Goal: Transaction & Acquisition: Purchase product/service

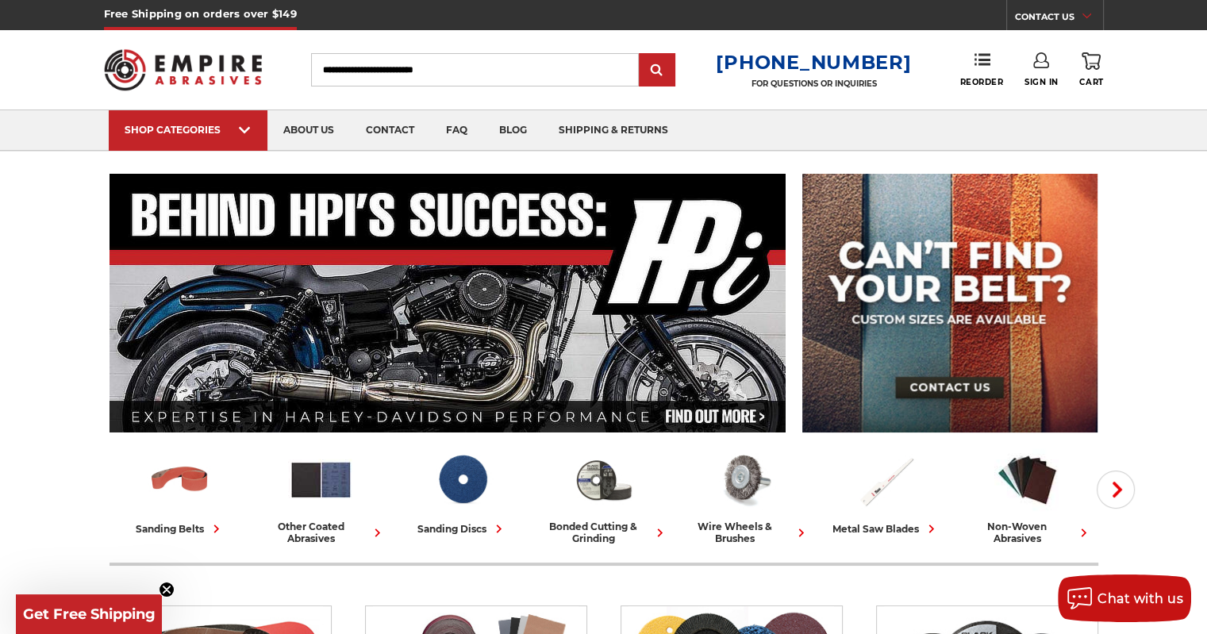
click at [384, 71] on input "Search" at bounding box center [475, 69] width 328 height 33
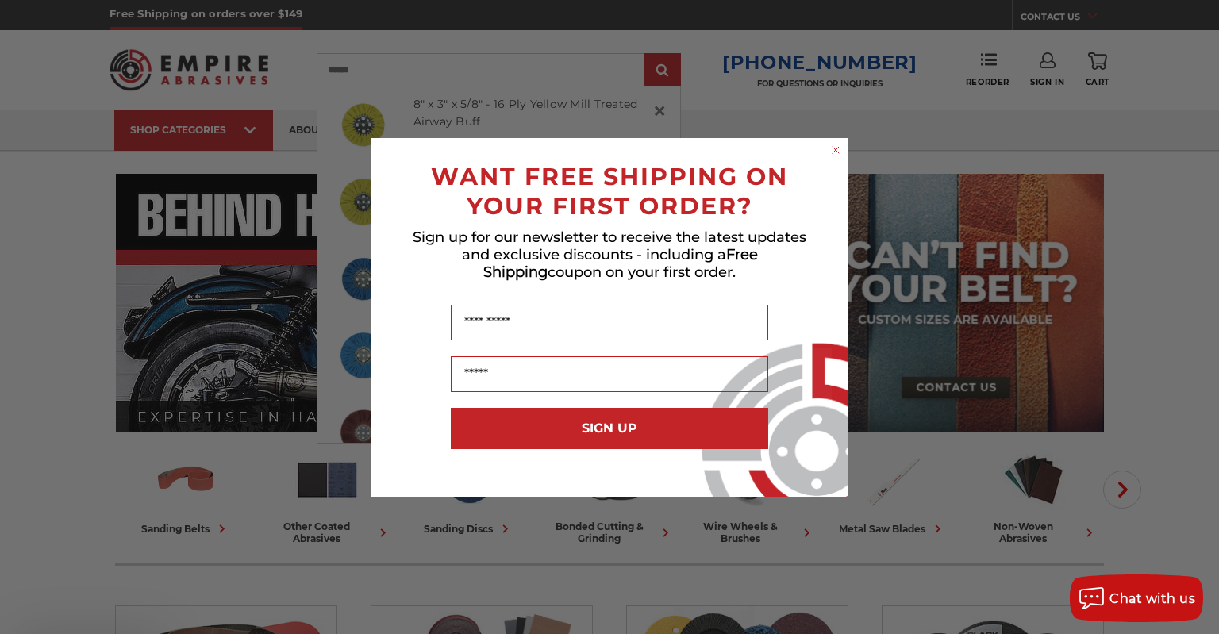
type input "******"
click at [647, 55] on input "submit" at bounding box center [663, 71] width 32 height 32
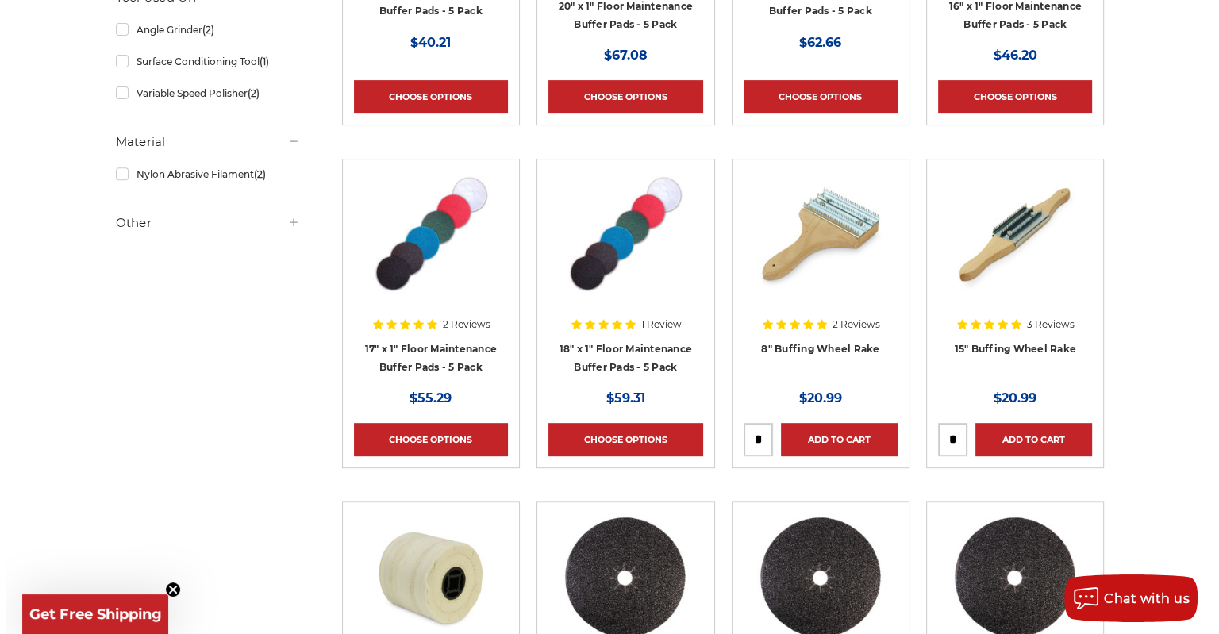
scroll to position [952, 0]
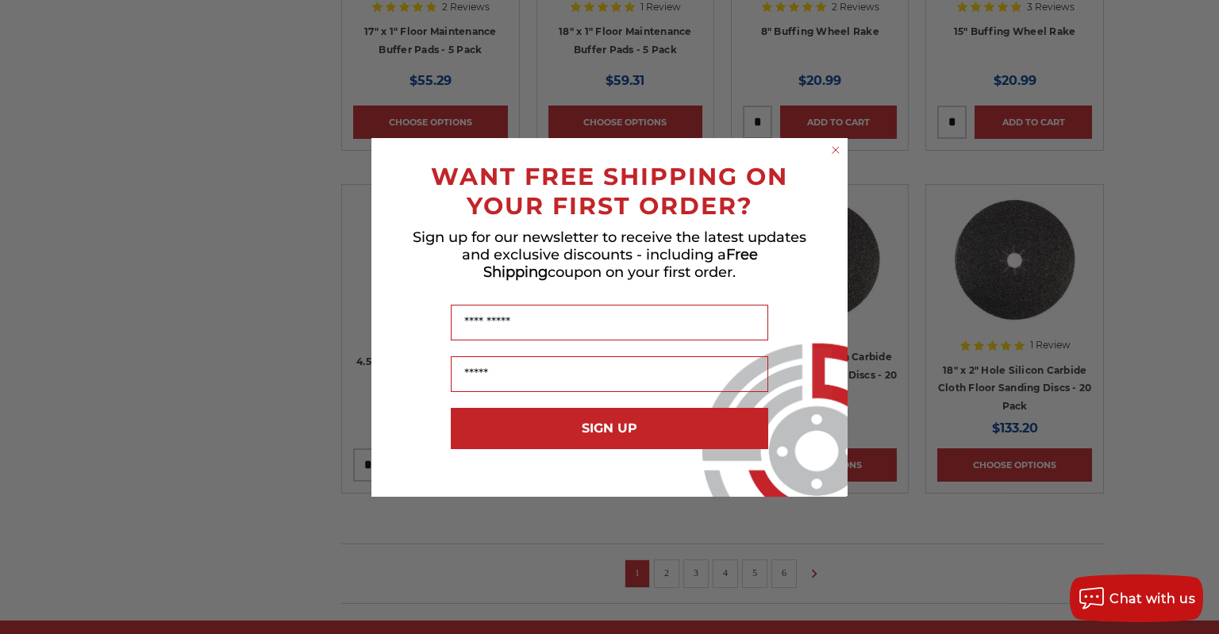
click at [839, 153] on circle "Close dialog" at bounding box center [835, 149] width 15 height 15
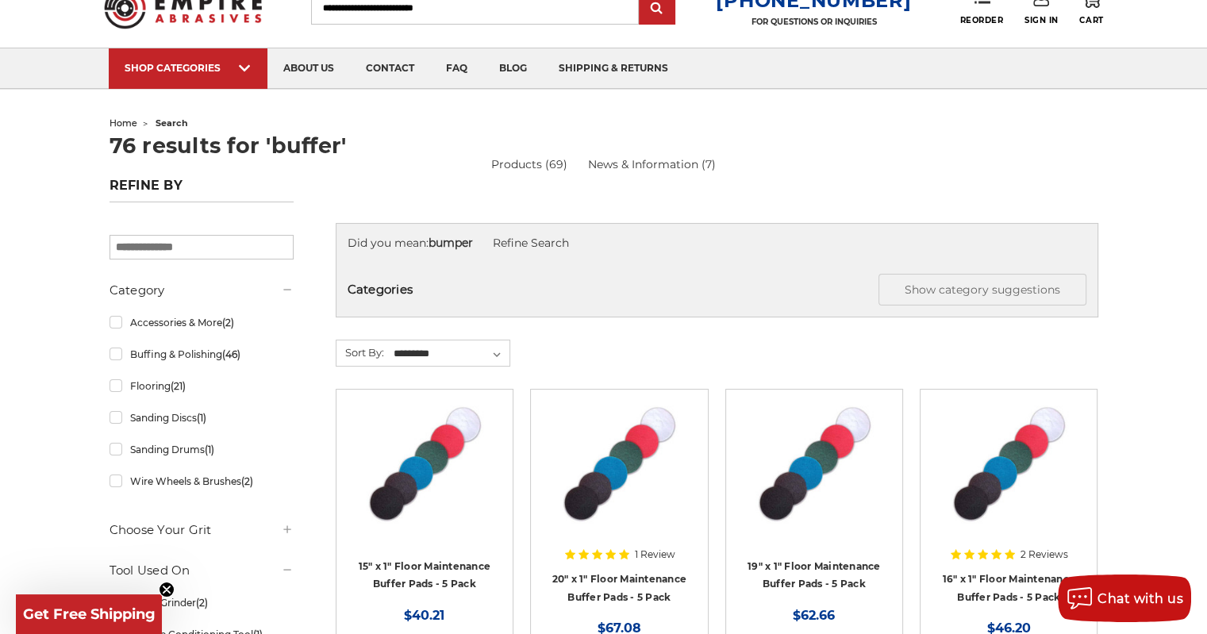
scroll to position [0, 0]
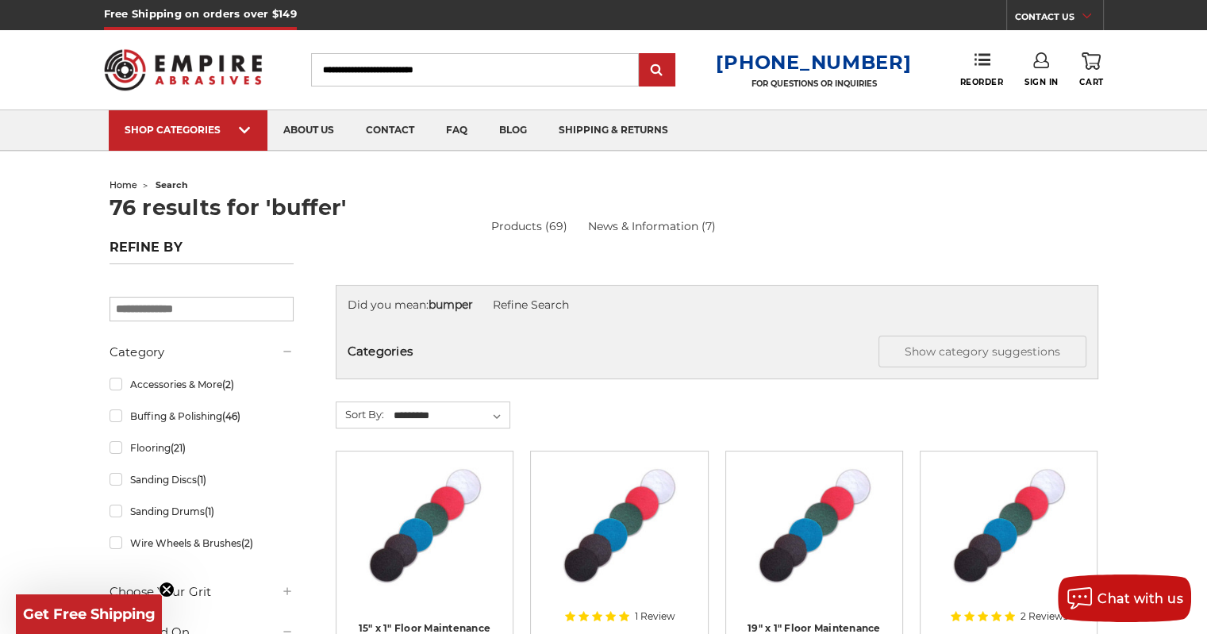
click at [487, 67] on input "Search" at bounding box center [475, 69] width 328 height 33
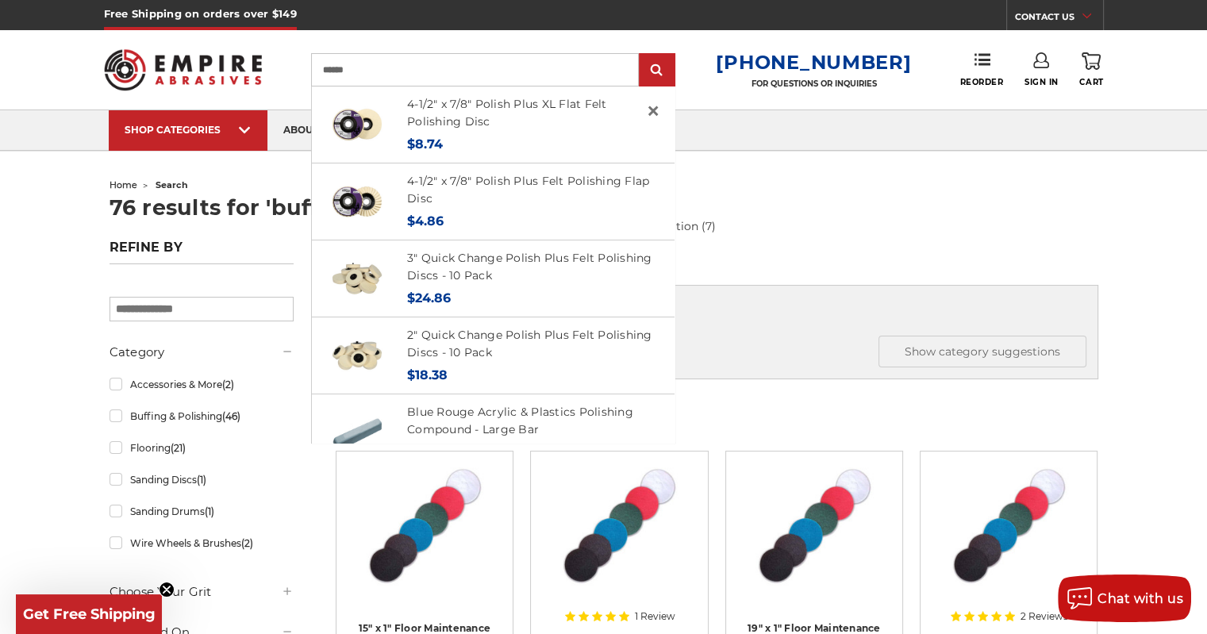
type input "******"
click at [641, 55] on input "submit" at bounding box center [657, 71] width 32 height 32
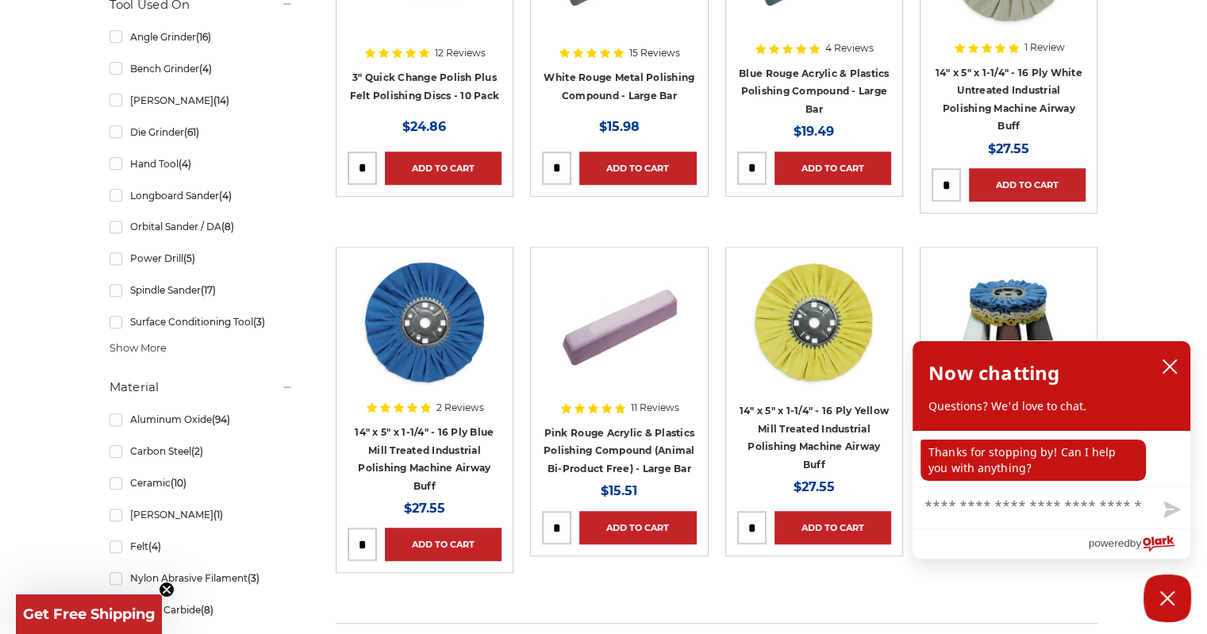
scroll to position [714, 0]
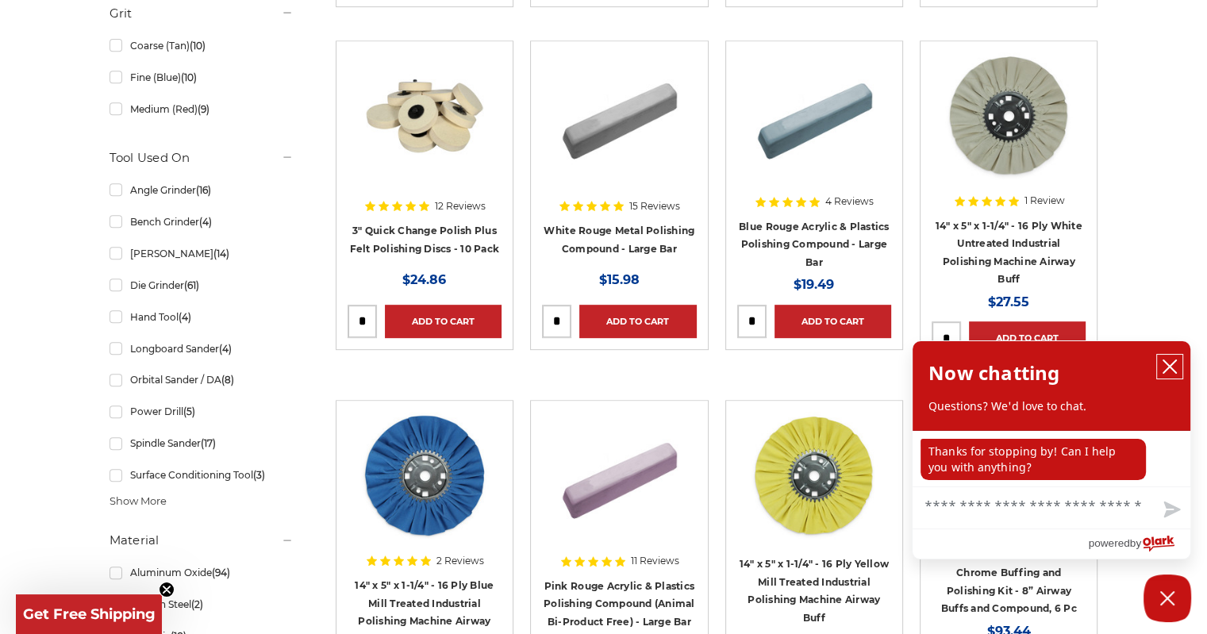
click at [1169, 367] on icon "close chatbox" at bounding box center [1169, 366] width 13 height 13
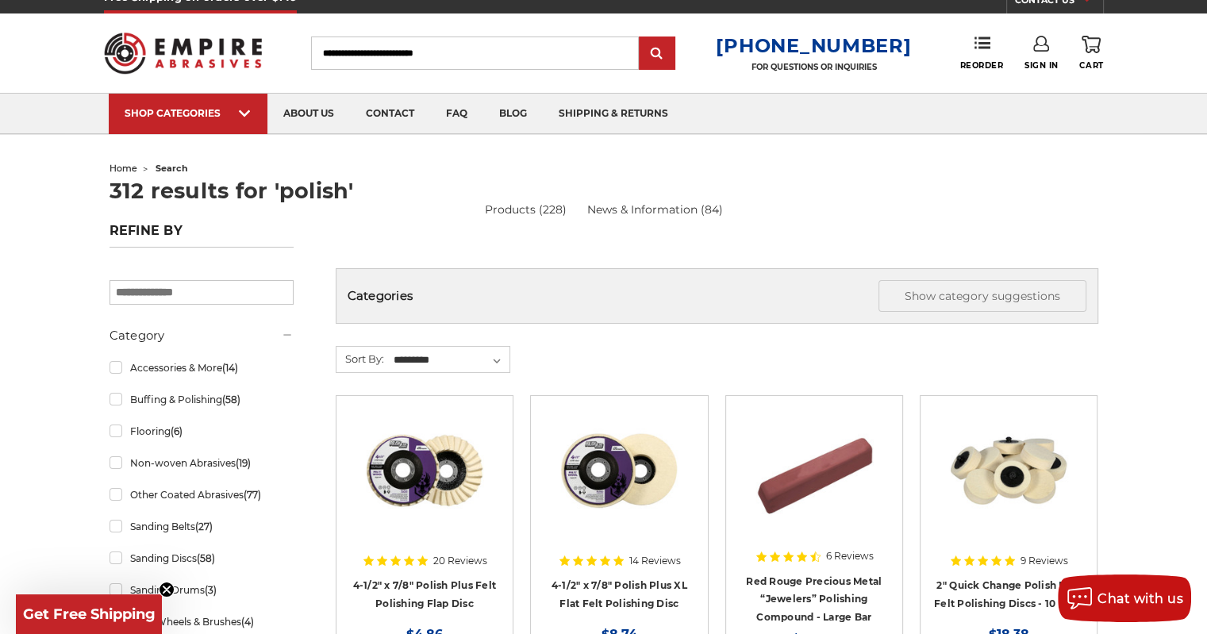
scroll to position [0, 0]
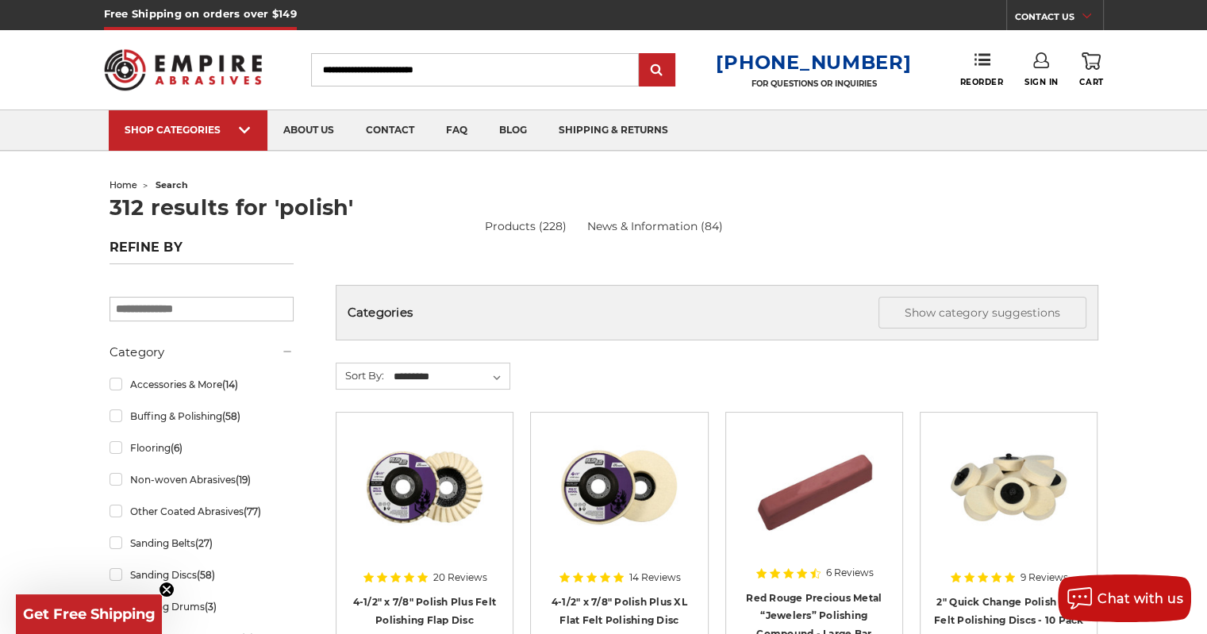
click at [417, 73] on input "Search" at bounding box center [475, 69] width 328 height 33
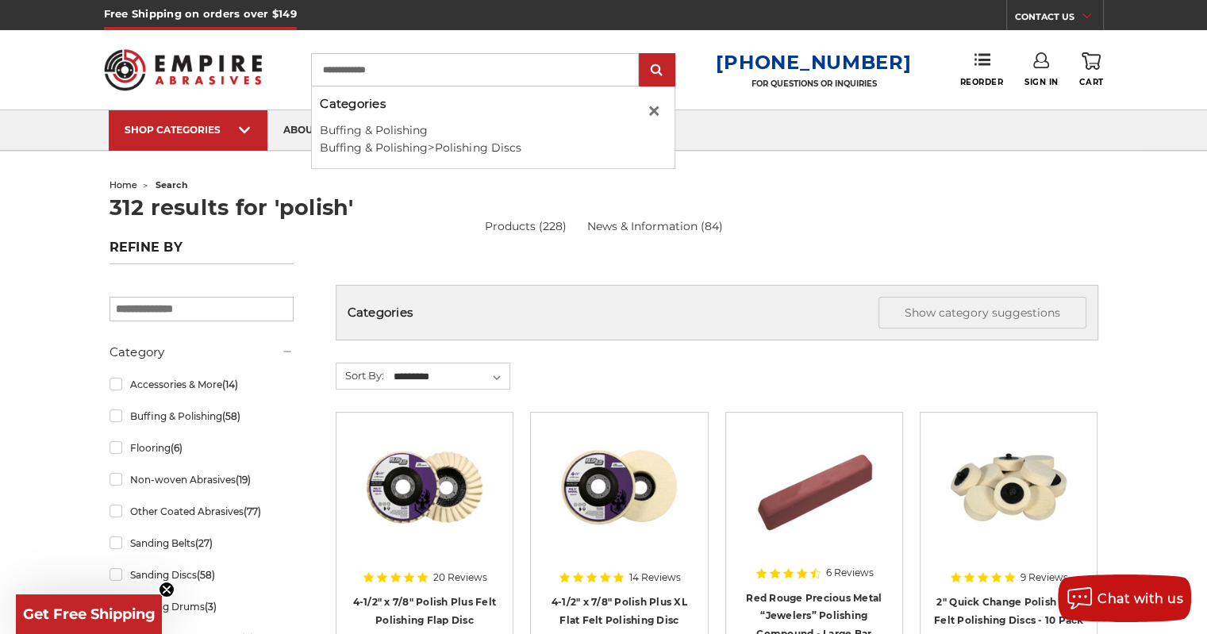
type input "**********"
click at [641, 55] on input "submit" at bounding box center [657, 71] width 32 height 32
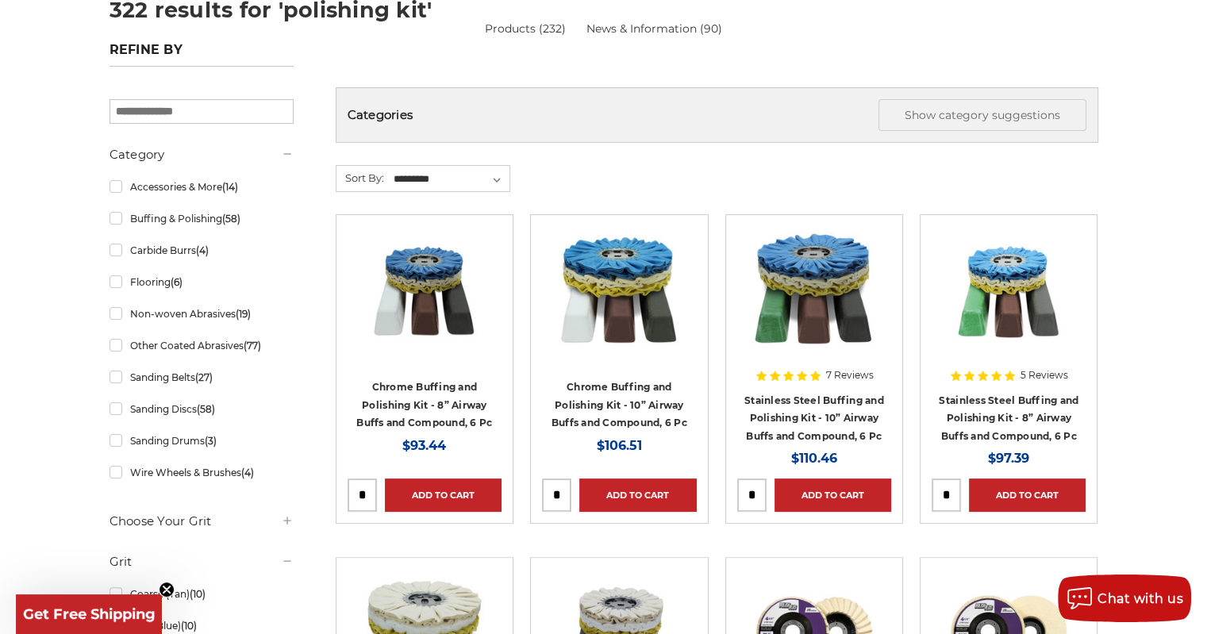
scroll to position [238, 0]
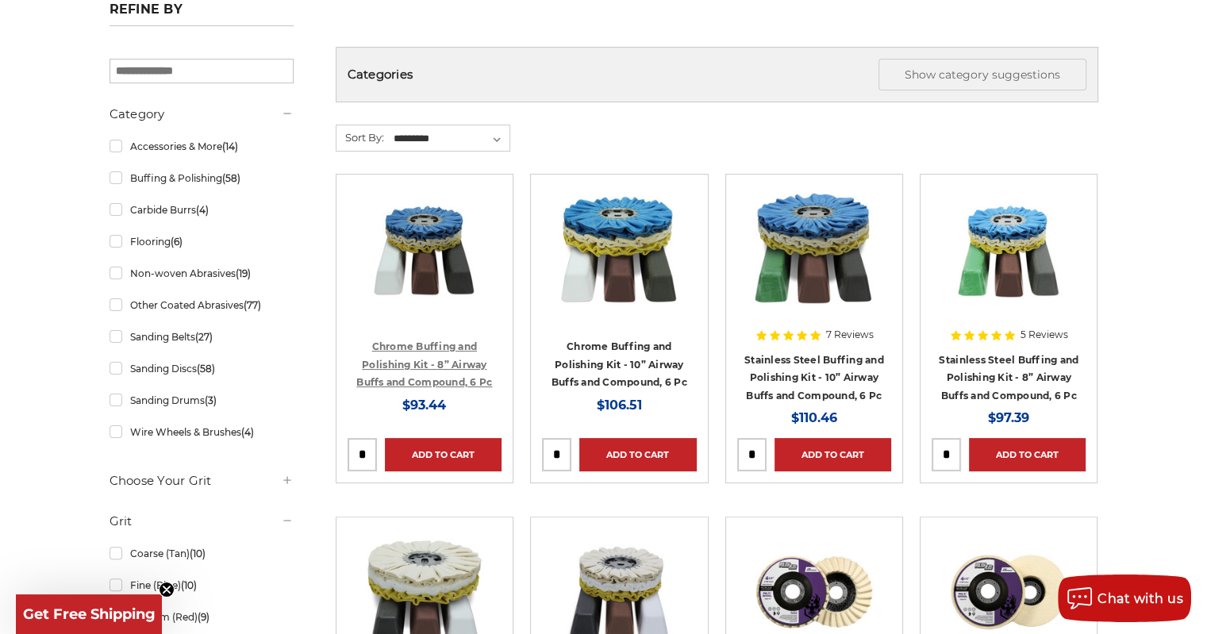
click at [425, 366] on link "Chrome Buffing and Polishing Kit - 8” Airway Buffs and Compound, 6 Pc" at bounding box center [424, 364] width 136 height 48
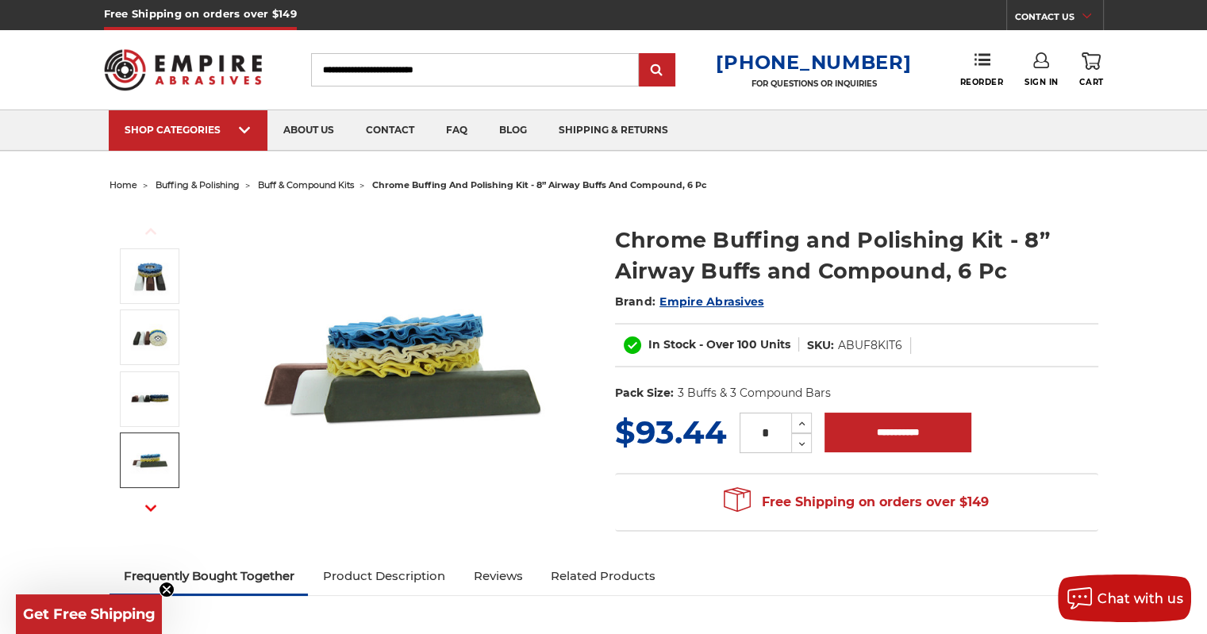
click at [146, 466] on img at bounding box center [150, 460] width 40 height 40
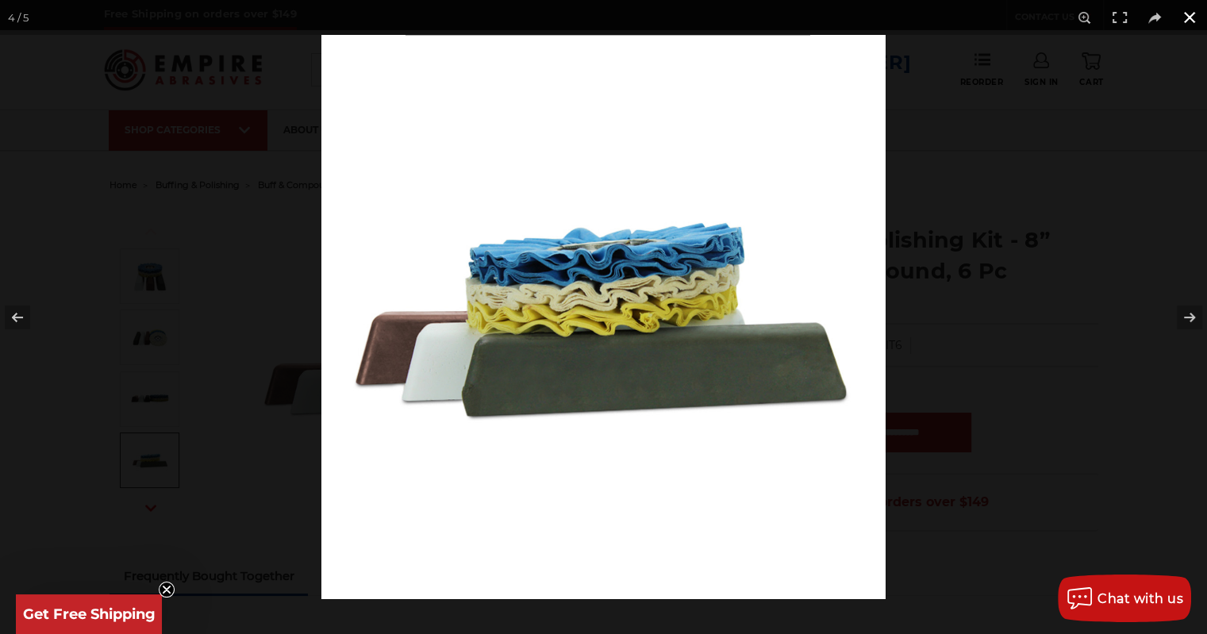
click at [1182, 21] on button at bounding box center [1189, 17] width 35 height 35
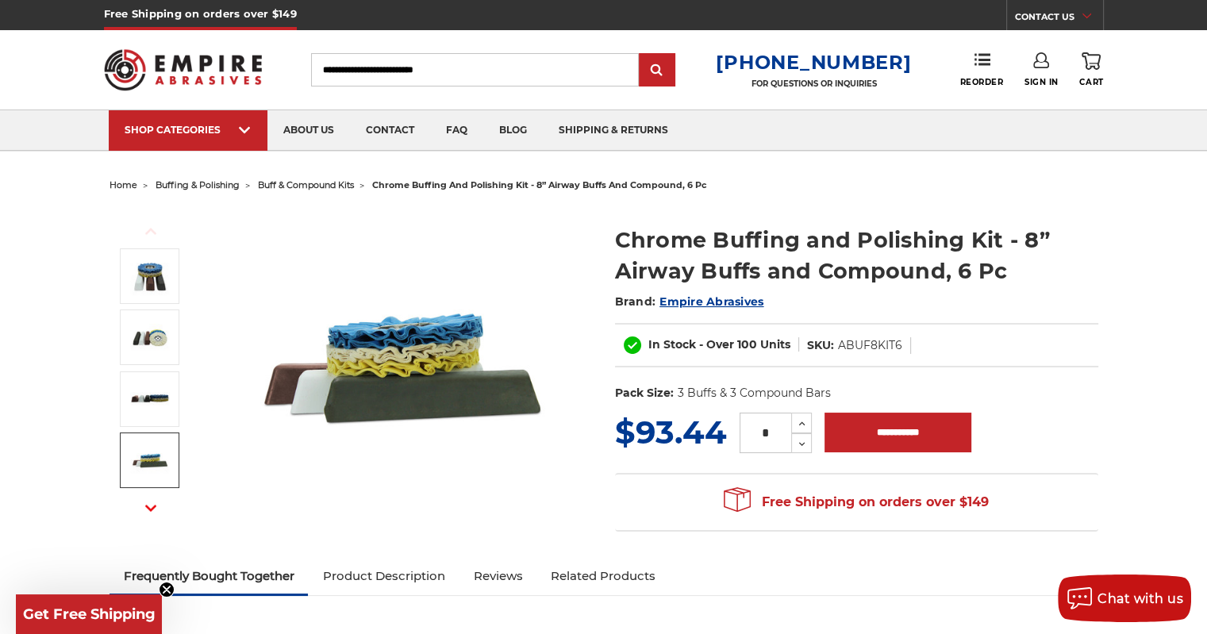
click at [397, 66] on input "Search" at bounding box center [475, 69] width 328 height 33
paste input "*********"
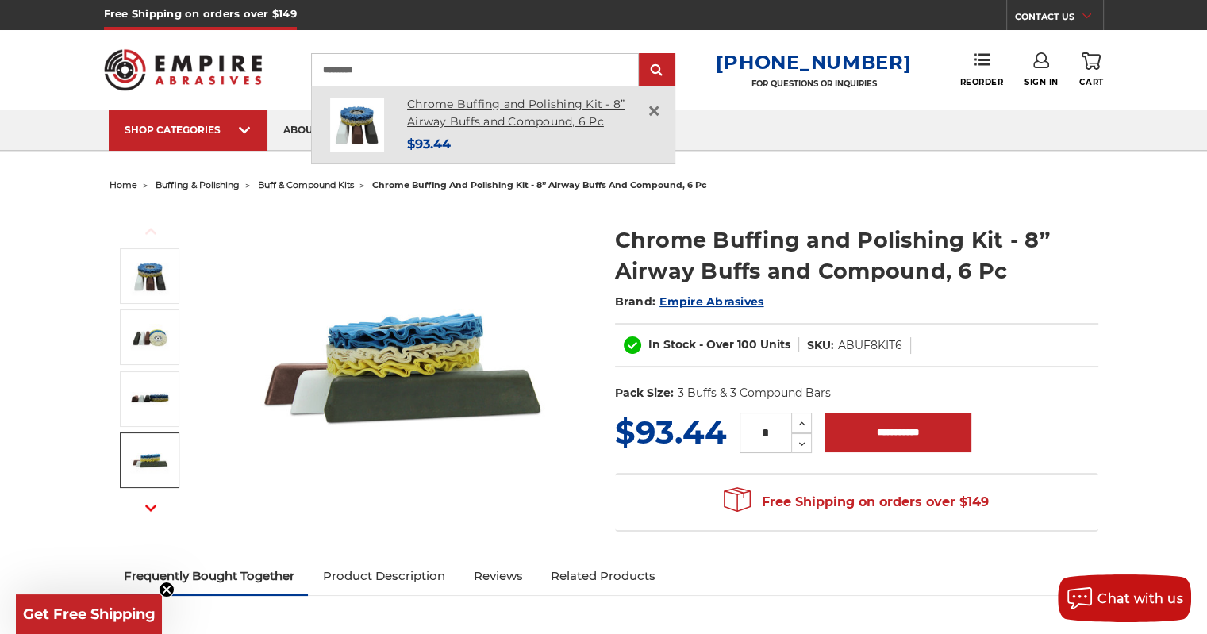
type input "*********"
click at [530, 113] on link "Chrome Buffing and Polishing Kit - 8” Airway Buffs and Compound, 6 Pc" at bounding box center [515, 113] width 217 height 33
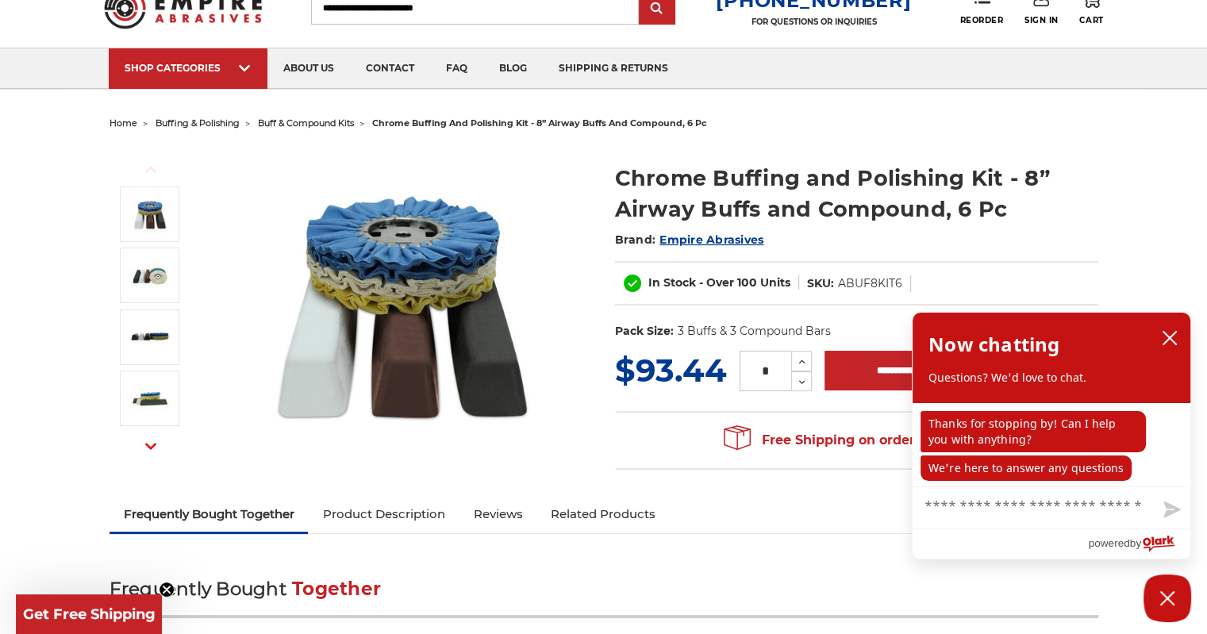
scroll to position [238, 0]
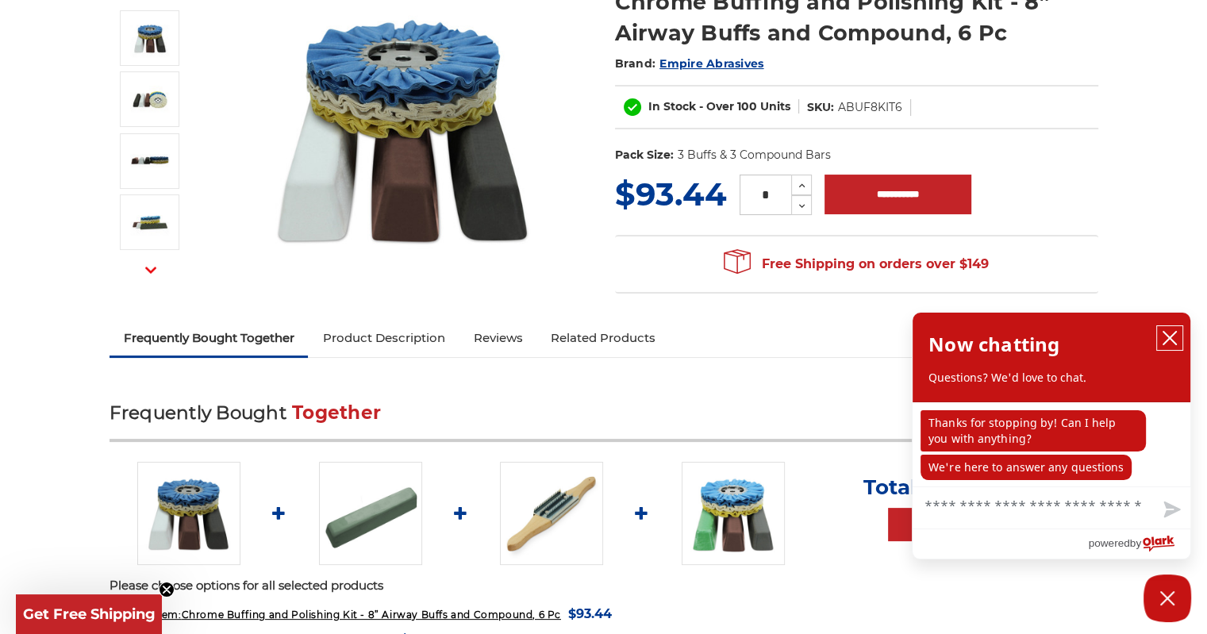
drag, startPoint x: 1170, startPoint y: 333, endPoint x: 1162, endPoint y: 332, distance: 8.8
click at [1169, 332] on icon "close chatbox" at bounding box center [1170, 338] width 16 height 16
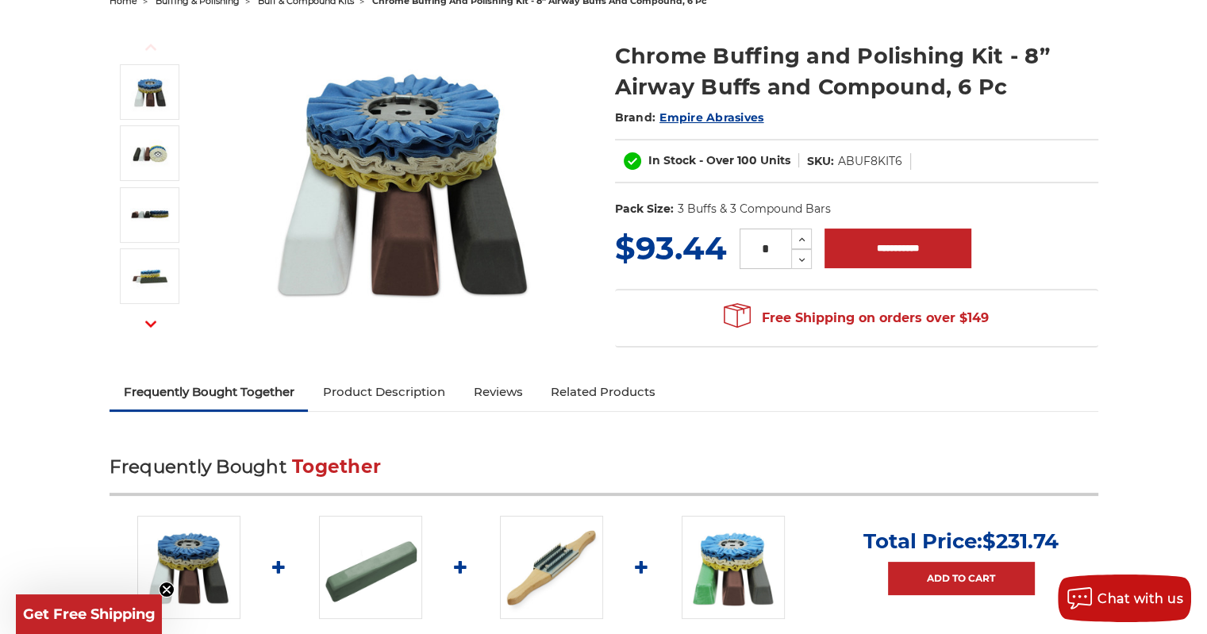
scroll to position [79, 0]
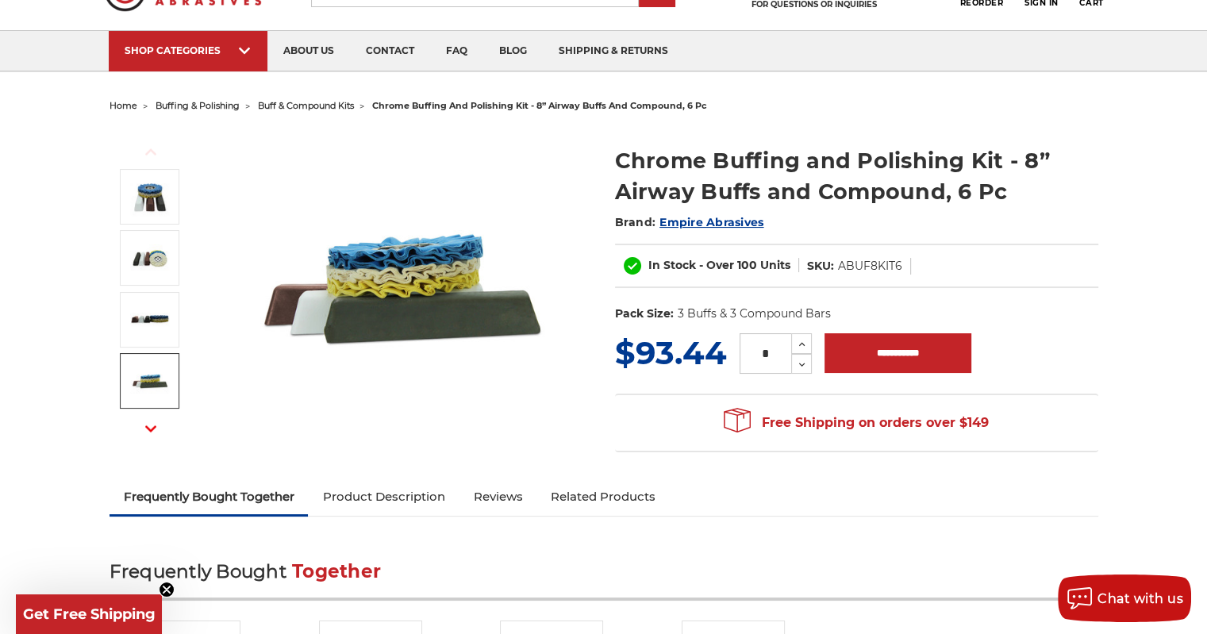
click at [136, 380] on img at bounding box center [150, 381] width 40 height 40
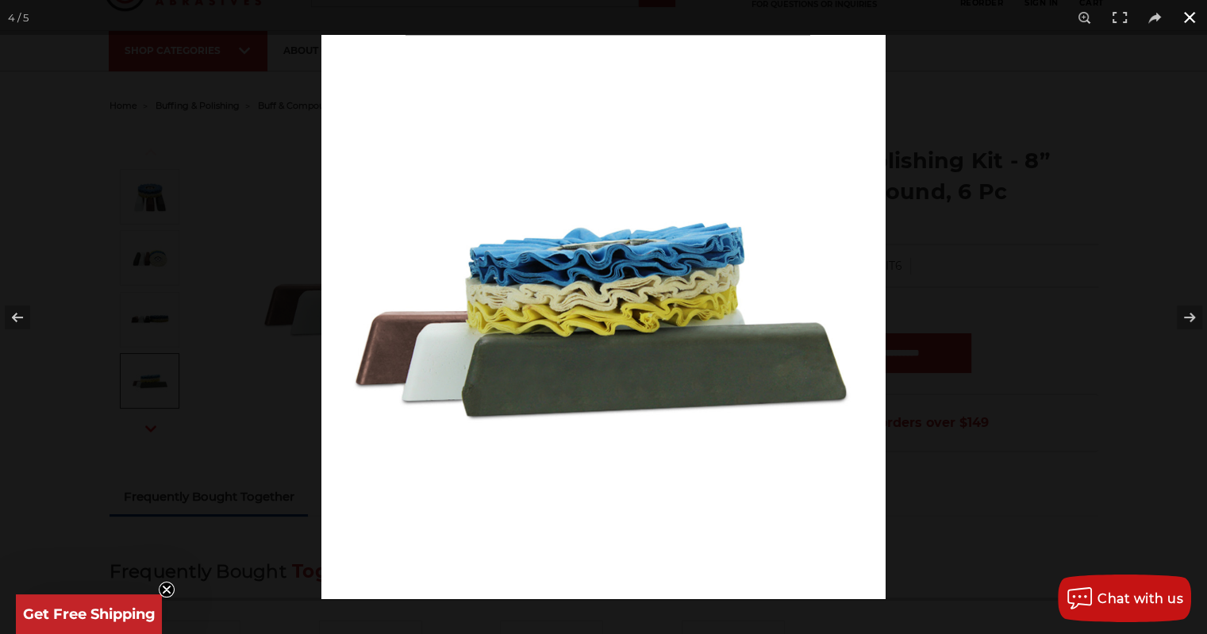
click at [1193, 10] on button at bounding box center [1189, 17] width 35 height 35
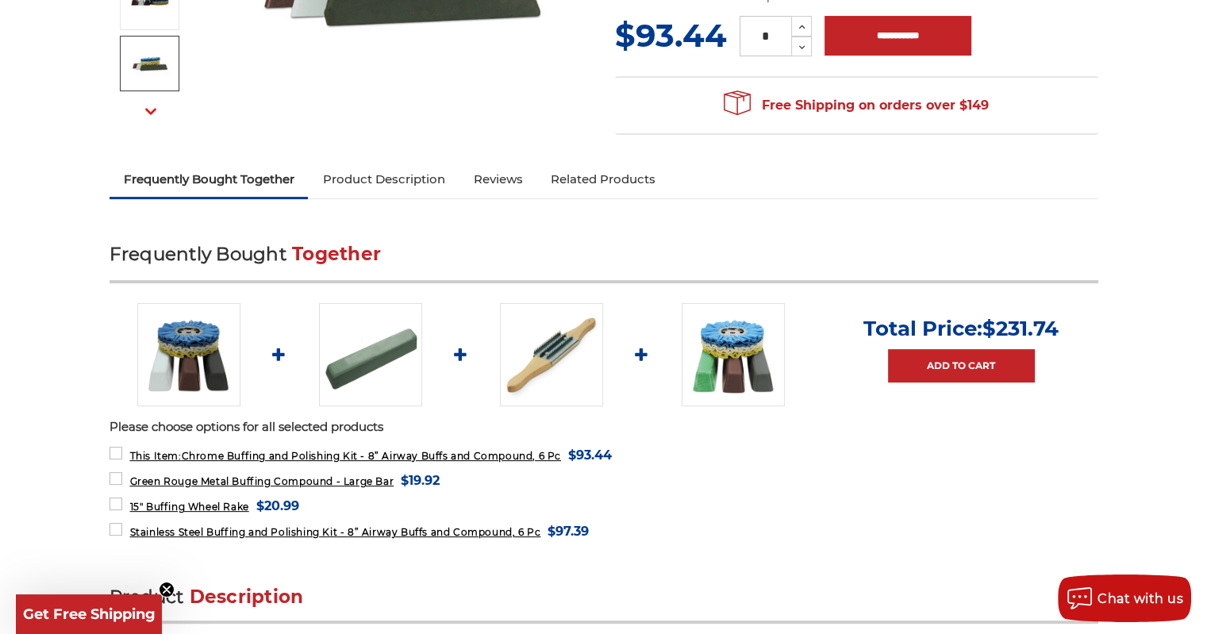
scroll to position [79, 0]
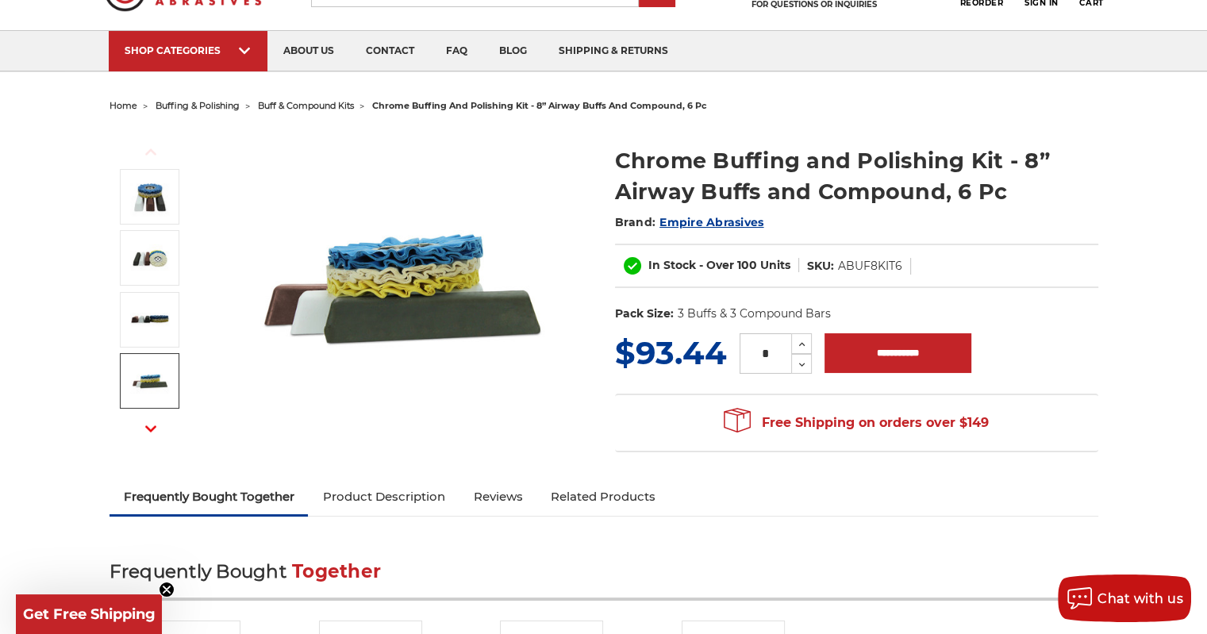
click at [137, 382] on img at bounding box center [150, 381] width 40 height 40
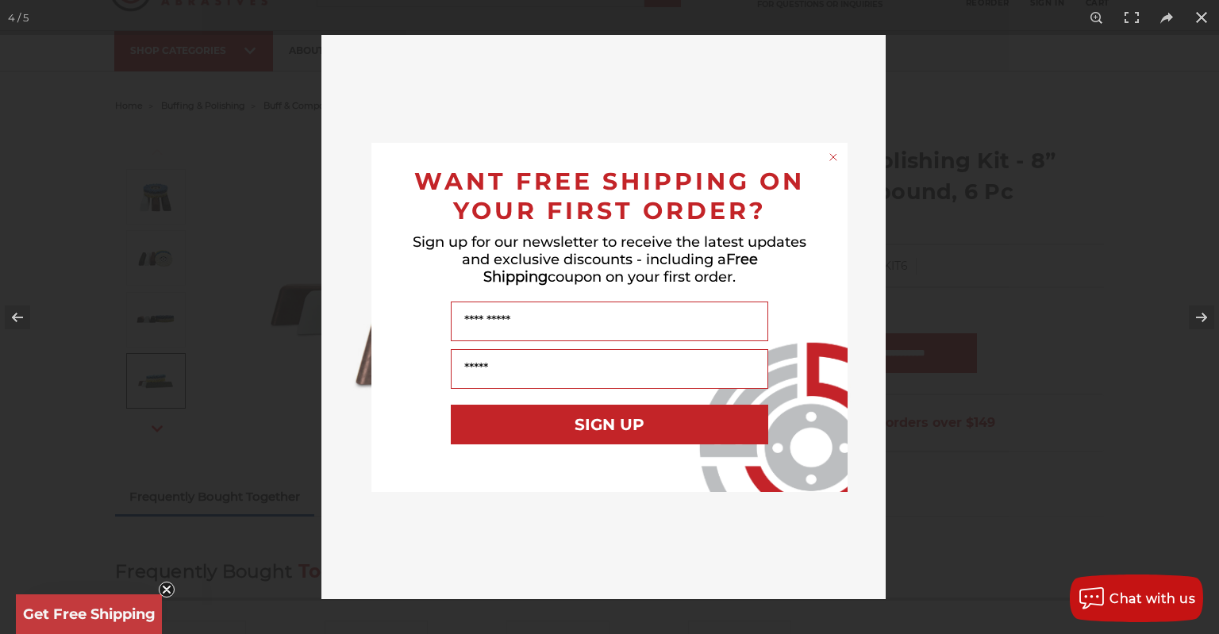
click at [831, 153] on circle "Close dialog" at bounding box center [833, 156] width 15 height 15
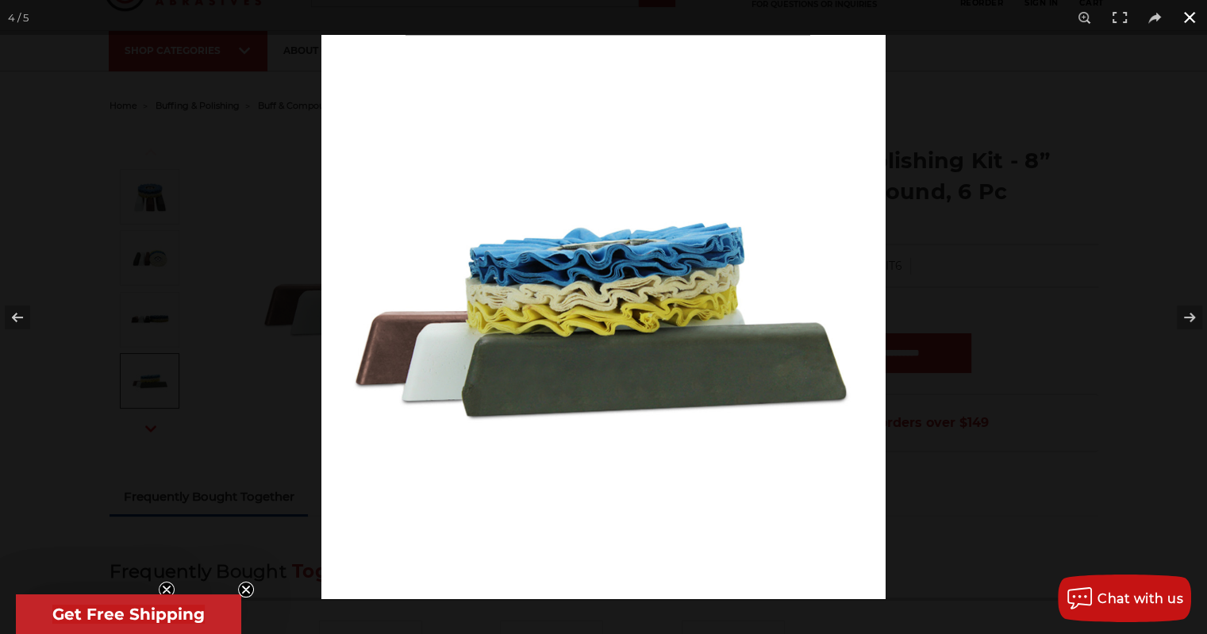
click at [1193, 15] on button at bounding box center [1189, 17] width 35 height 35
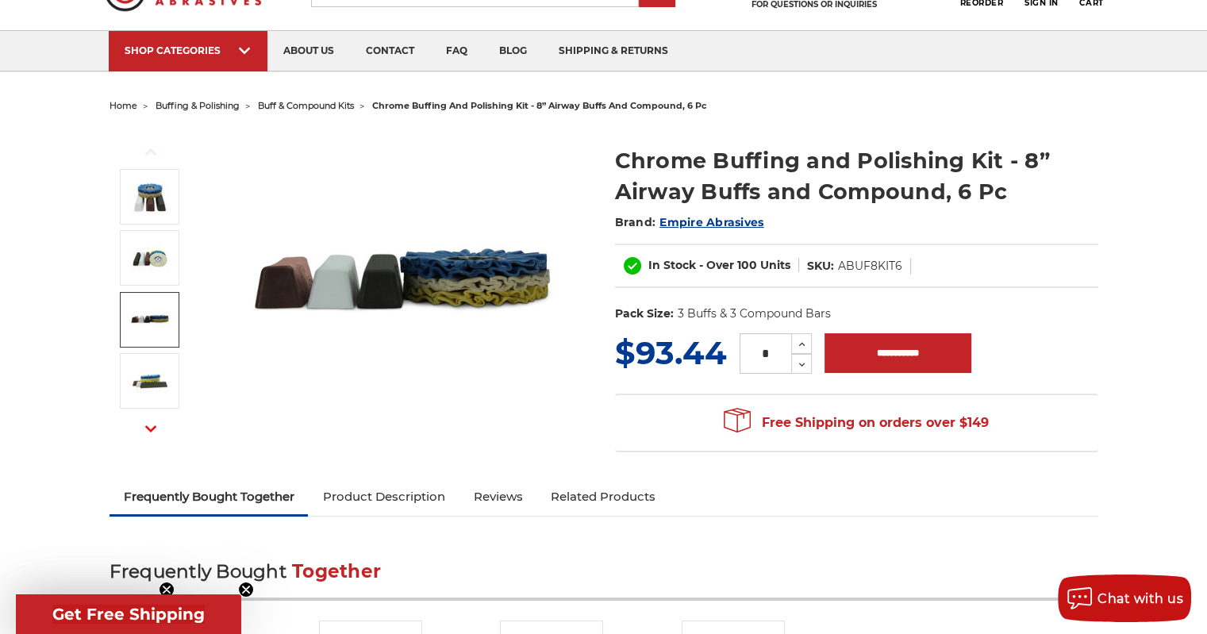
click at [156, 307] on img at bounding box center [150, 320] width 40 height 40
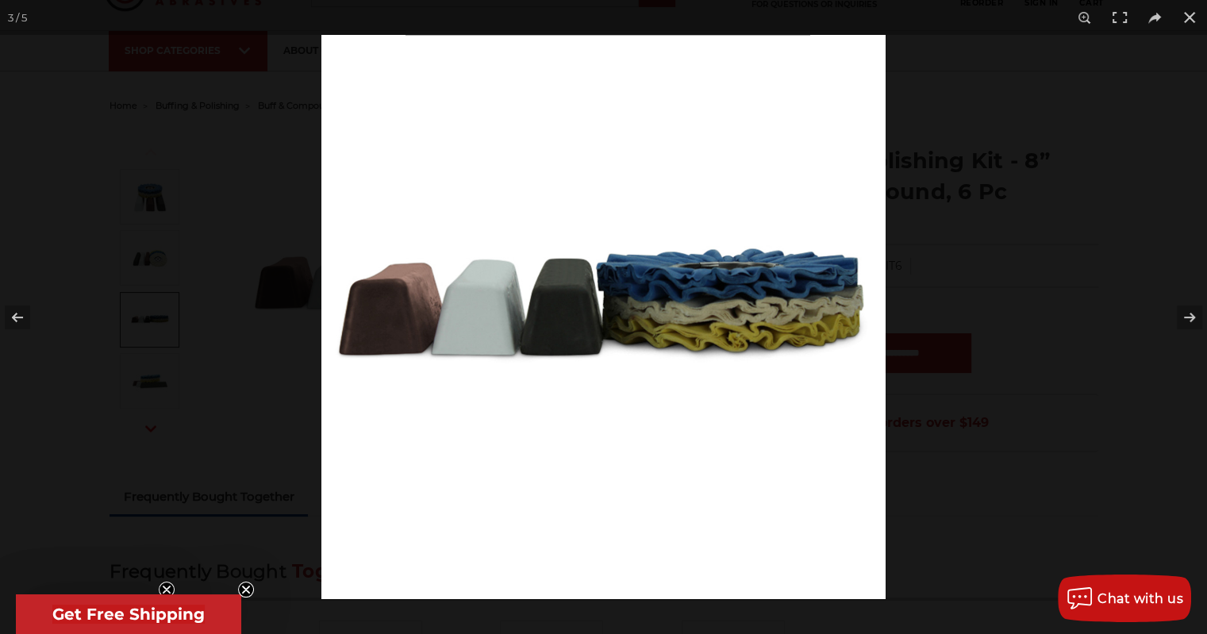
click at [144, 255] on div at bounding box center [603, 317] width 1207 height 634
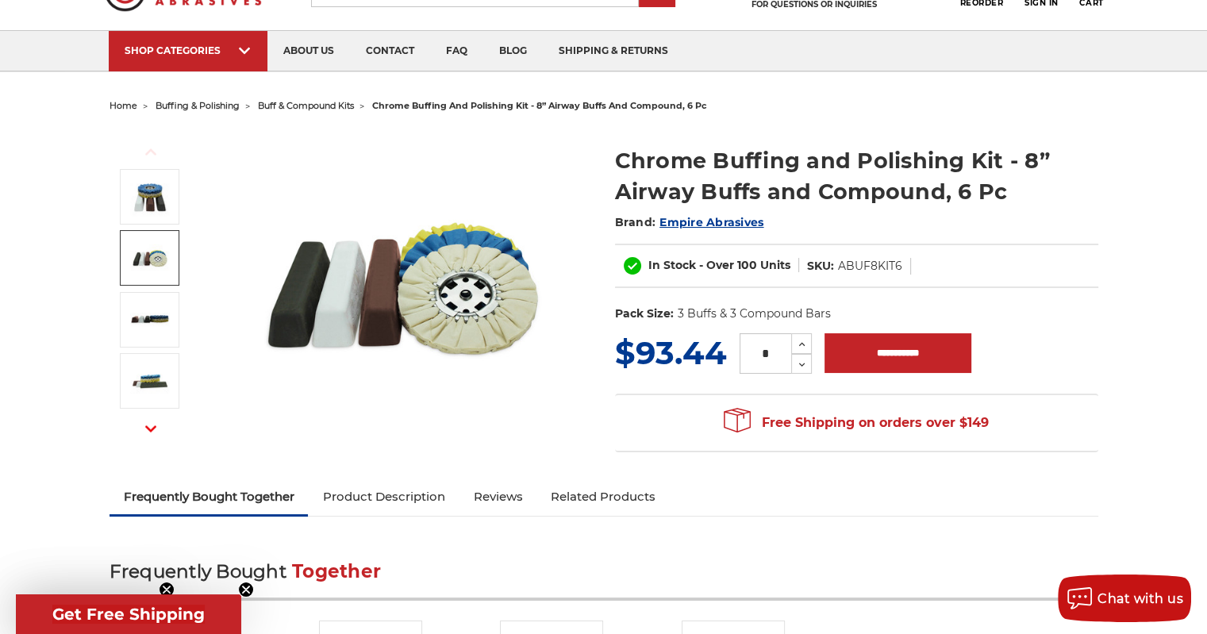
click at [144, 253] on img at bounding box center [150, 258] width 40 height 40
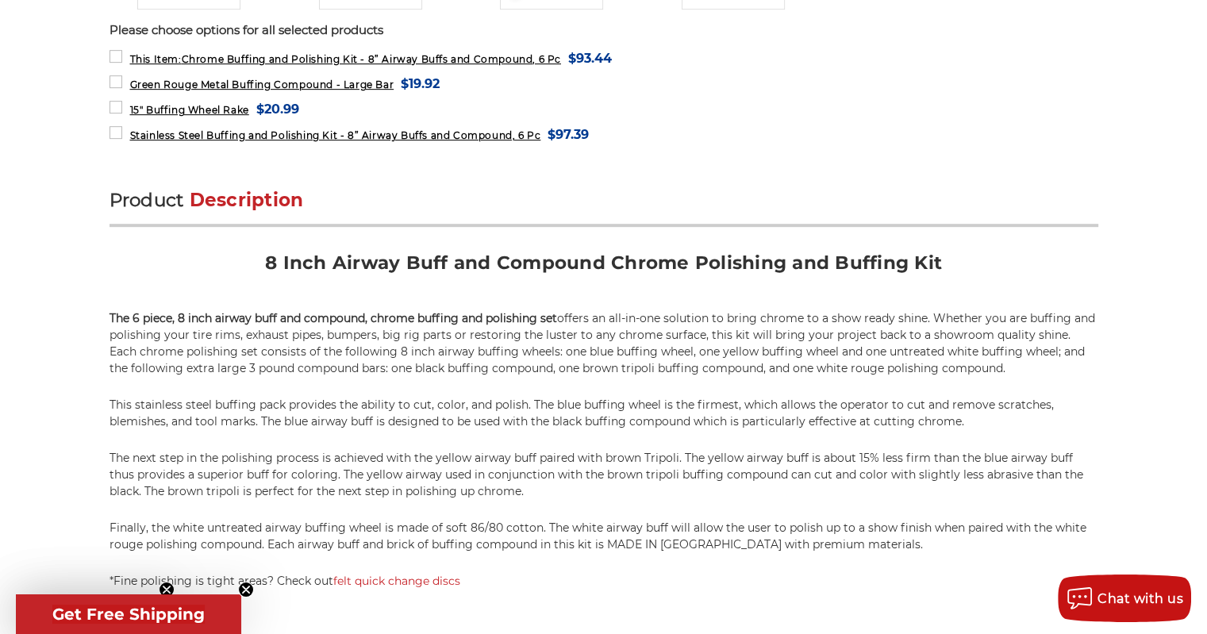
scroll to position [476, 0]
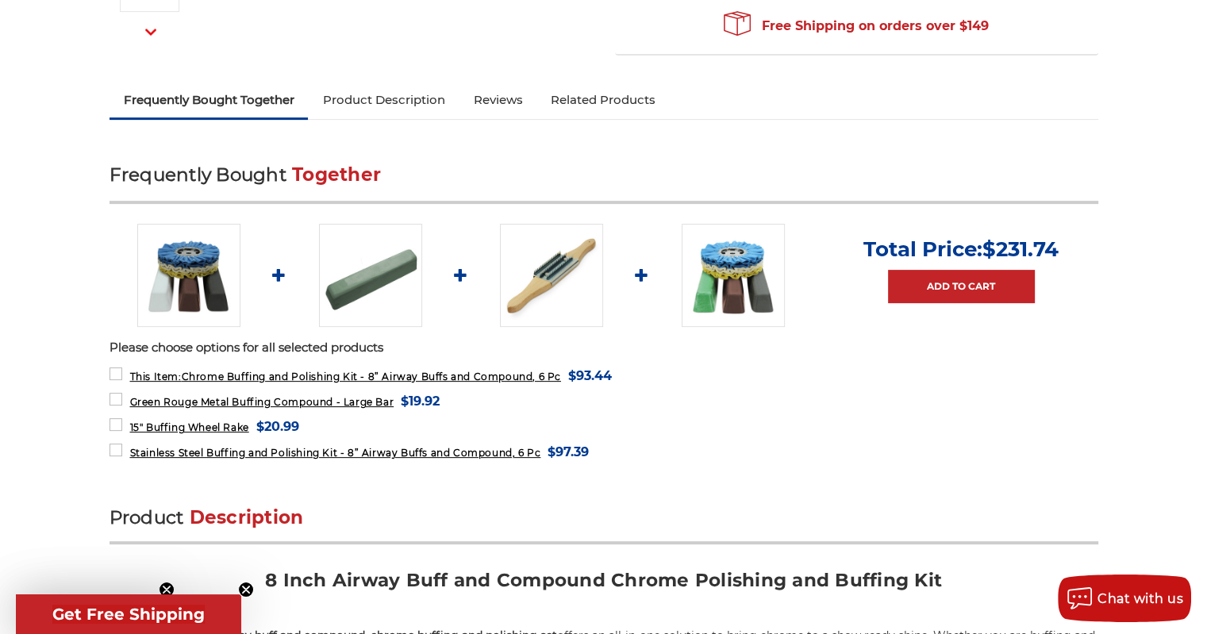
click at [732, 268] on img at bounding box center [733, 275] width 103 height 103
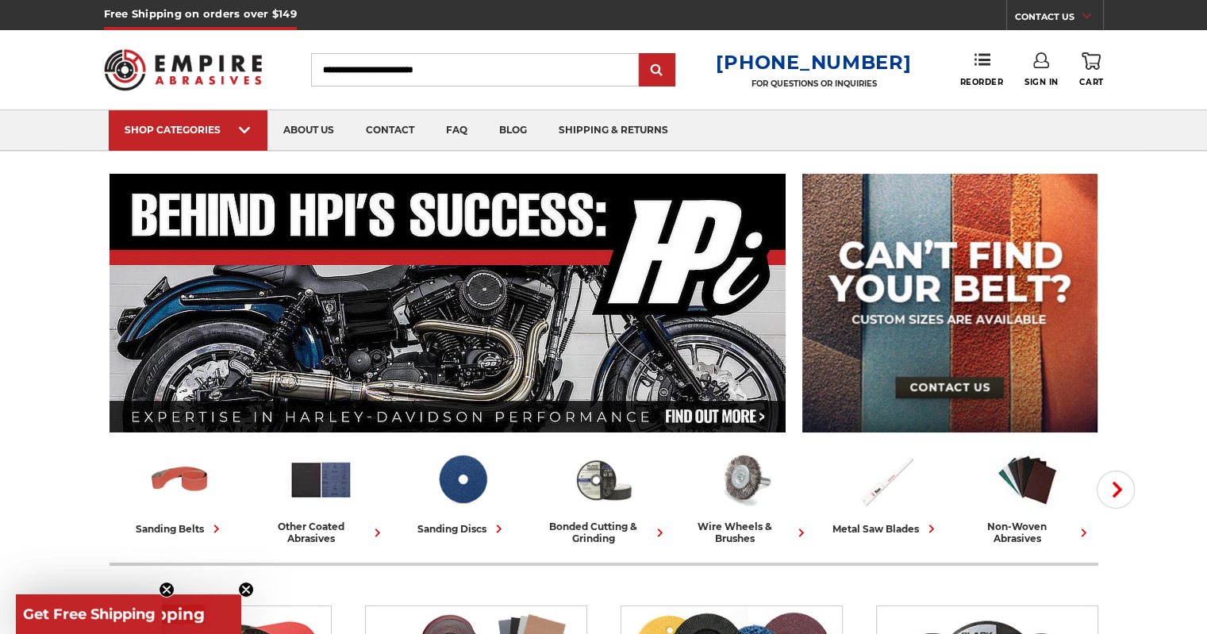
click at [385, 66] on input "Search" at bounding box center [475, 69] width 328 height 33
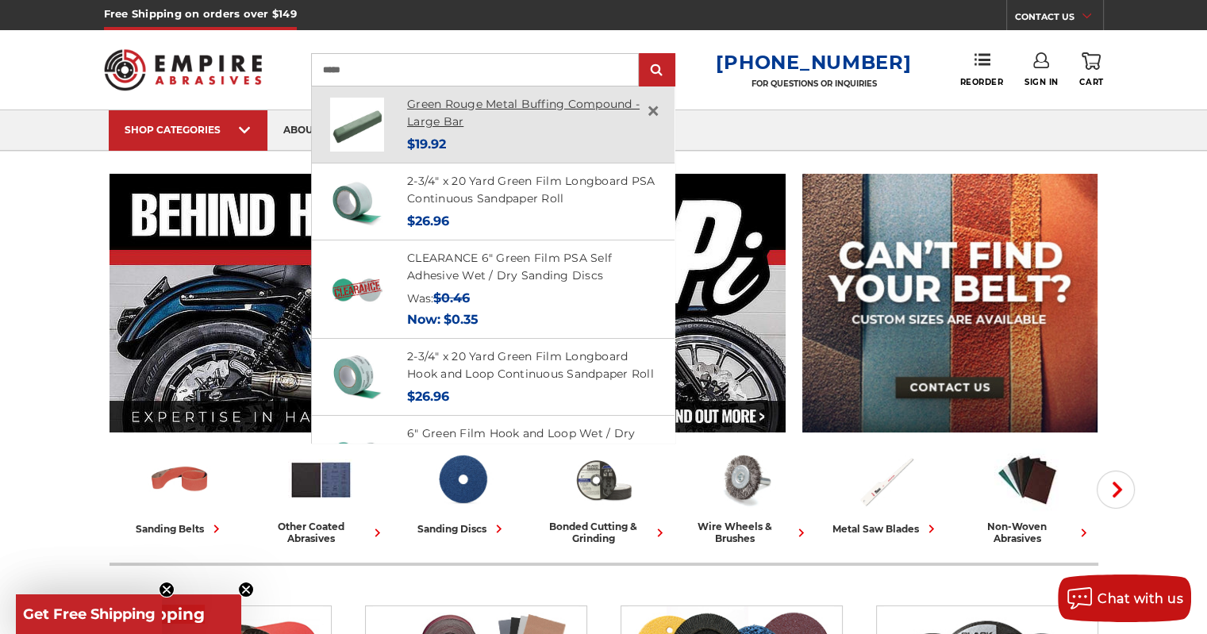
type input "*****"
click at [515, 107] on link "Green Rouge Metal Buffing Compound - Large Bar" at bounding box center [523, 113] width 232 height 33
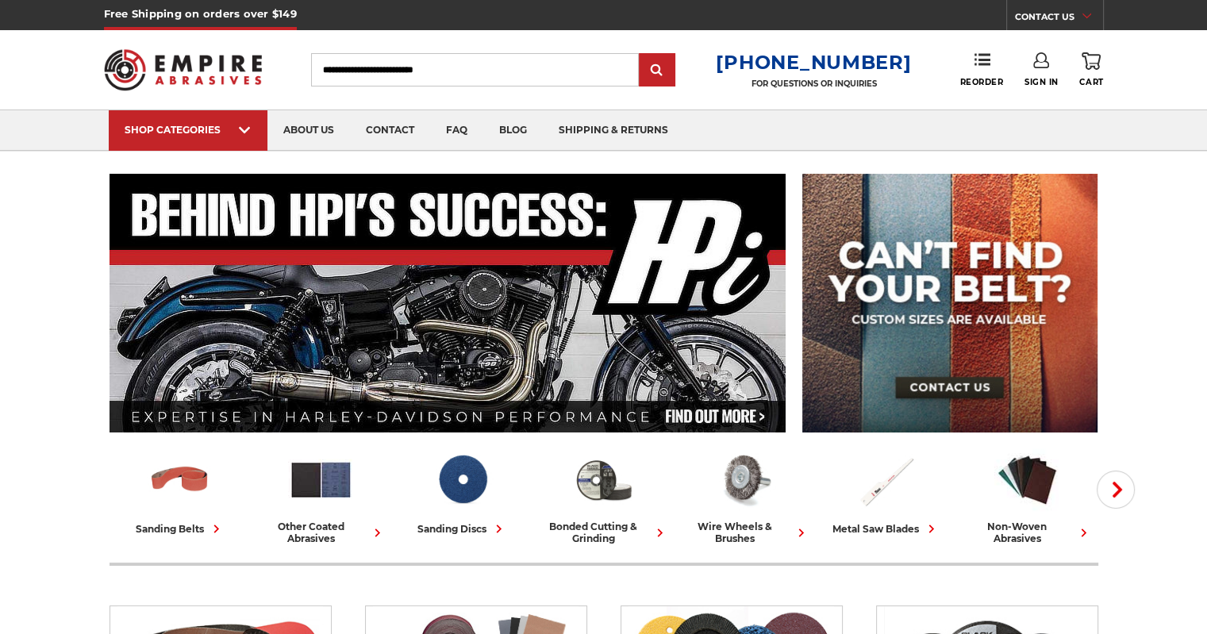
click at [436, 66] on input "Search" at bounding box center [475, 69] width 328 height 33
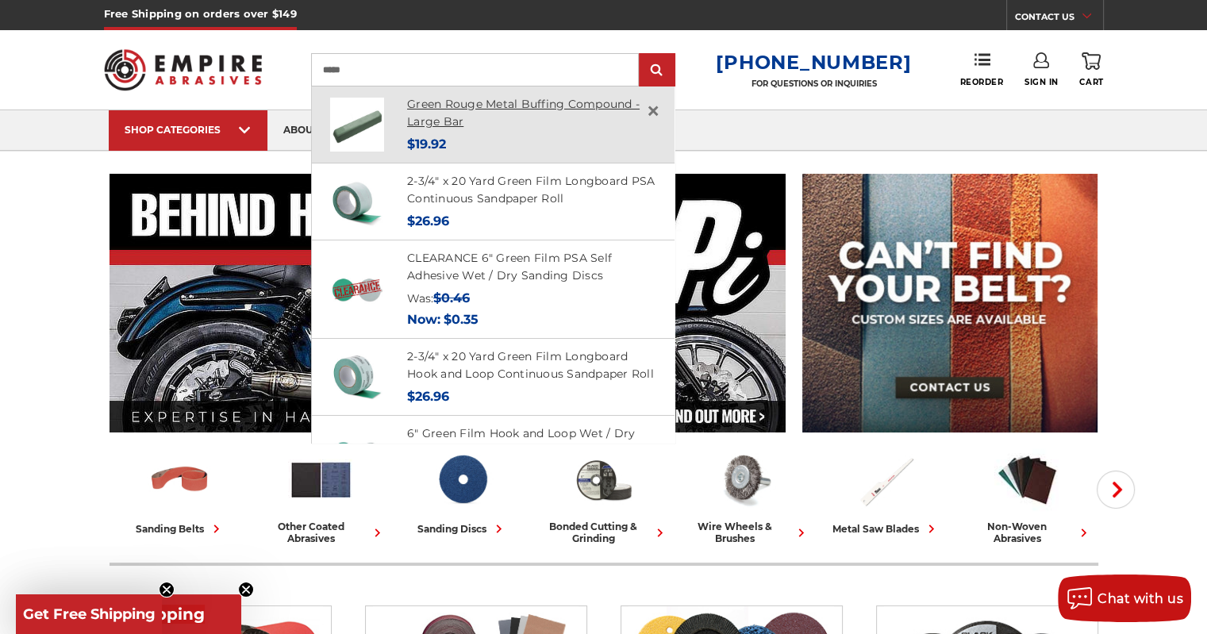
type input "*****"
click at [451, 116] on link "Green Rouge Metal Buffing Compound - Large Bar" at bounding box center [523, 113] width 232 height 33
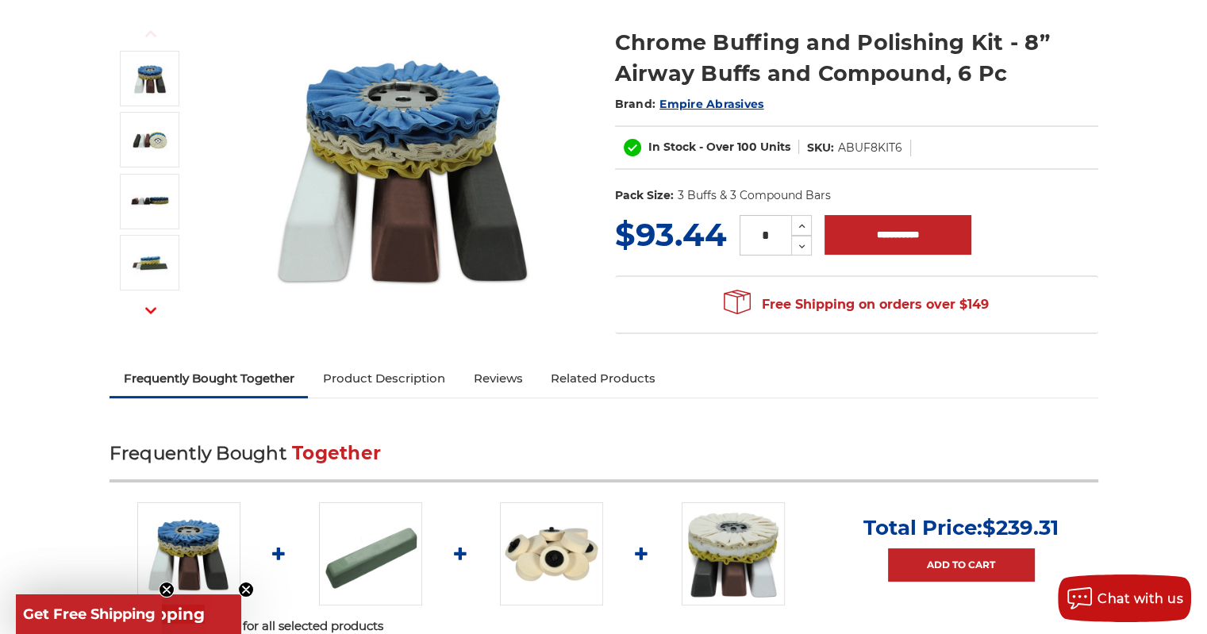
scroll to position [397, 0]
